Goal: Navigation & Orientation: Find specific page/section

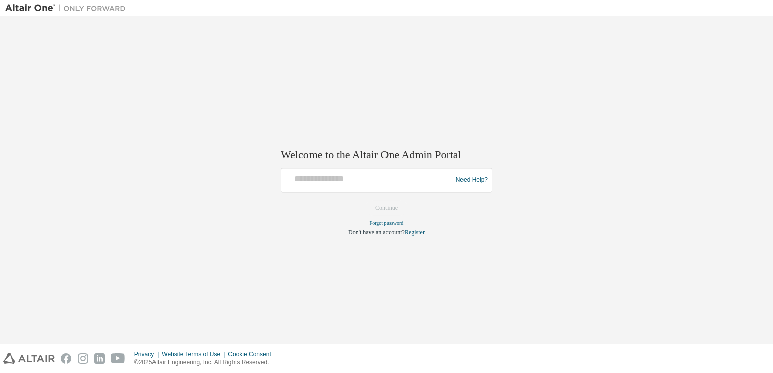
click at [374, 190] on div at bounding box center [368, 180] width 166 height 19
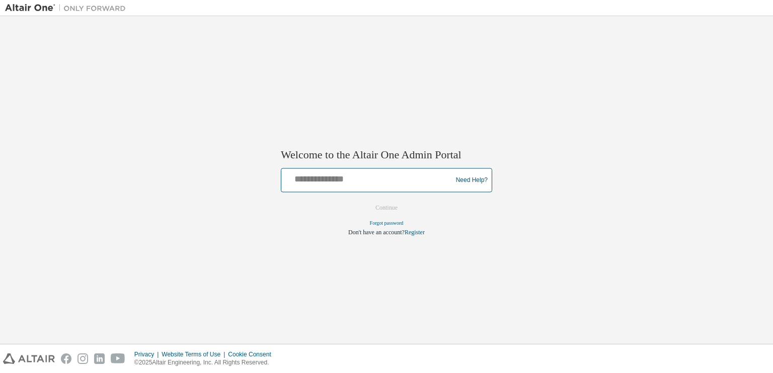
click at [349, 180] on input "text" at bounding box center [368, 178] width 166 height 15
type input "**********"
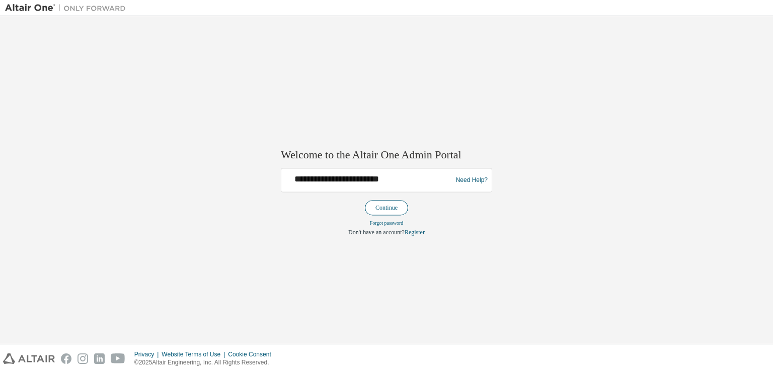
click at [390, 205] on button "Continue" at bounding box center [386, 208] width 43 height 15
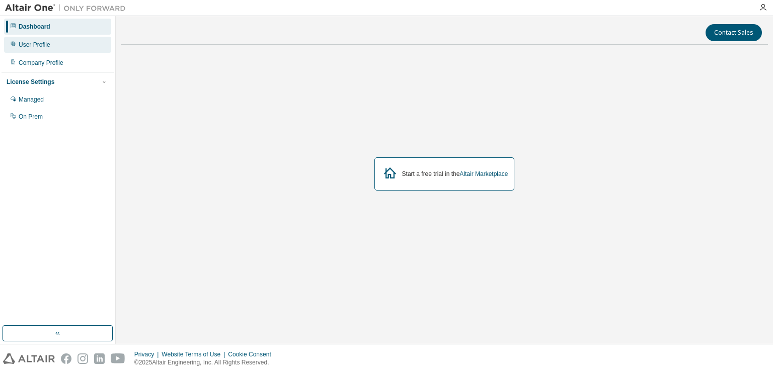
click at [19, 42] on div "User Profile" at bounding box center [35, 45] width 32 height 8
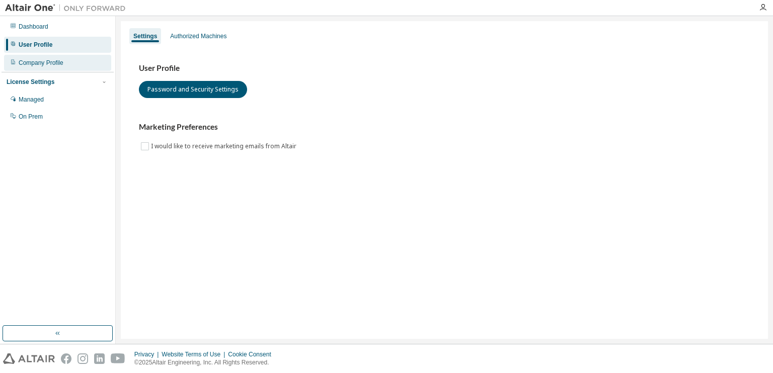
click at [32, 60] on div "Company Profile" at bounding box center [41, 63] width 45 height 8
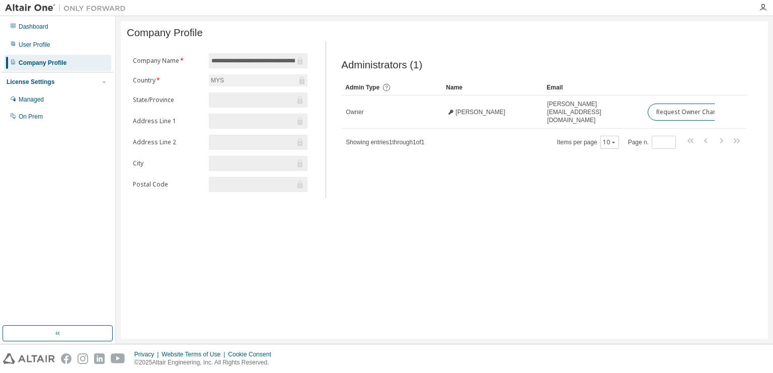
click at [37, 36] on div "Dashboard User Profile Company Profile License Settings Managed On Prem" at bounding box center [58, 72] width 112 height 108
click at [43, 23] on div "Dashboard" at bounding box center [34, 27] width 30 height 8
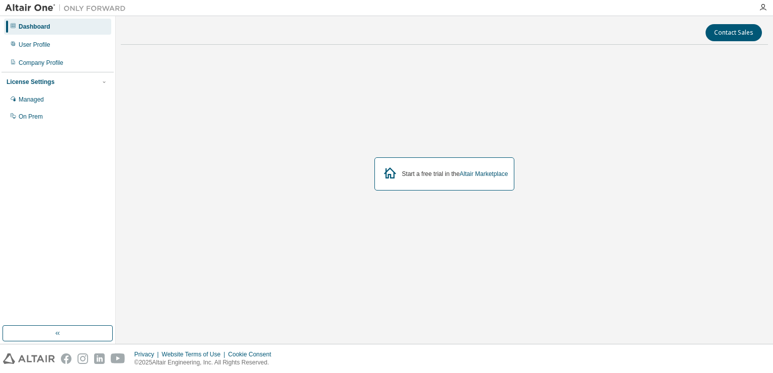
click at [33, 8] on img at bounding box center [68, 8] width 126 height 10
click at [17, 356] on img at bounding box center [29, 359] width 52 height 11
